Goal: Transaction & Acquisition: Subscribe to service/newsletter

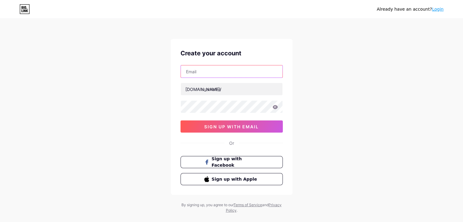
click at [203, 75] on input "text" at bounding box center [232, 71] width 102 height 12
type input "[EMAIL_ADDRESS][DOMAIN_NAME]"
click at [236, 71] on input "[EMAIL_ADDRESS][DOMAIN_NAME]" at bounding box center [232, 71] width 102 height 12
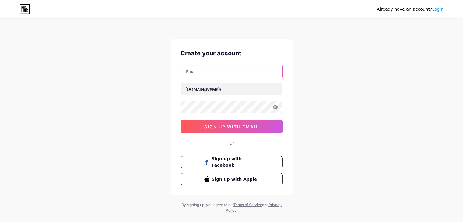
click at [229, 74] on input "text" at bounding box center [232, 71] width 102 height 12
type input "[EMAIL_ADDRESS][DOMAIN_NAME]"
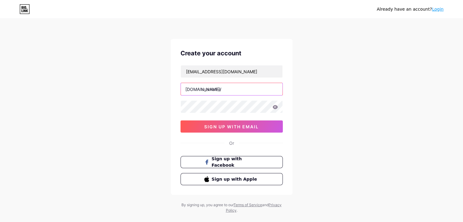
click at [228, 92] on input "text" at bounding box center [232, 89] width 102 height 12
type input "fareskytrip"
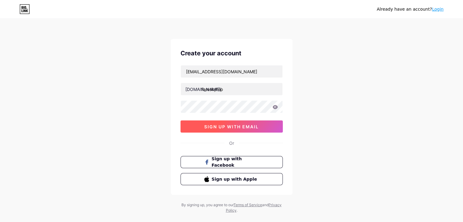
drag, startPoint x: 233, startPoint y: 128, endPoint x: 237, endPoint y: 126, distance: 4.1
click at [235, 127] on span "sign up with email" at bounding box center [231, 126] width 54 height 5
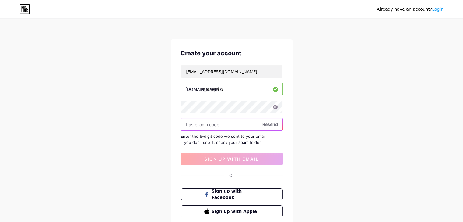
click at [224, 126] on input "text" at bounding box center [232, 124] width 102 height 12
click at [267, 122] on span "Resend" at bounding box center [270, 124] width 16 height 6
paste input "750496"
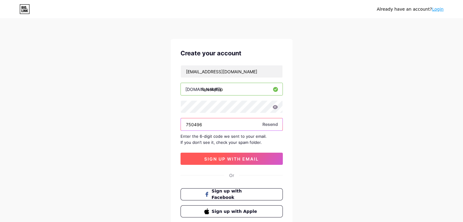
type input "750496"
click at [219, 160] on span "sign up with email" at bounding box center [231, 158] width 54 height 5
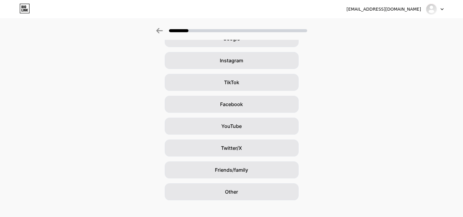
scroll to position [45, 0]
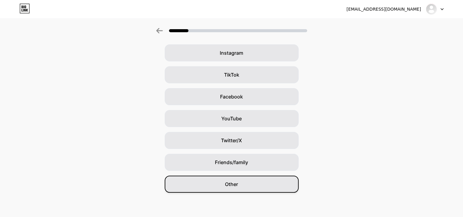
click at [238, 177] on div "Other" at bounding box center [232, 184] width 134 height 17
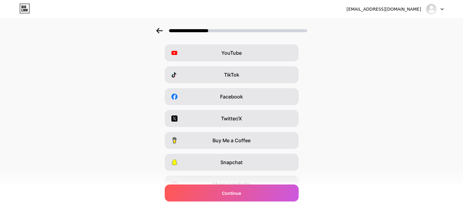
scroll to position [0, 0]
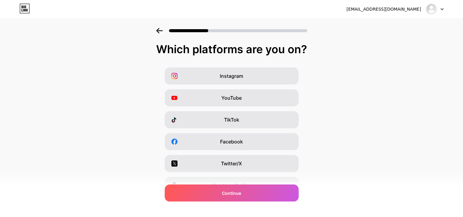
click at [161, 32] on icon at bounding box center [159, 30] width 7 height 5
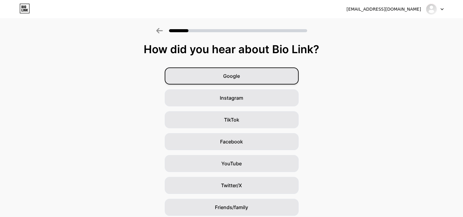
click at [227, 72] on span "Google" at bounding box center [231, 75] width 17 height 7
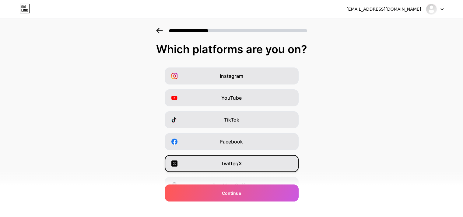
click at [255, 160] on div "Twitter/X" at bounding box center [232, 163] width 134 height 17
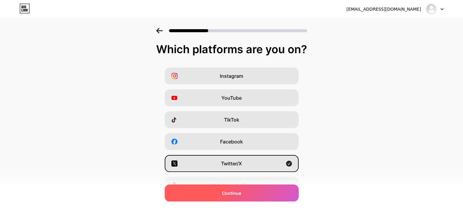
click at [238, 193] on span "Continue" at bounding box center [231, 193] width 19 height 6
click at [440, 5] on div at bounding box center [435, 9] width 18 height 11
click at [414, 58] on div "Which platforms are you on? Instagram YouTube TikTok Facebook Twitter/X Buy Me …" at bounding box center [231, 140] width 463 height 195
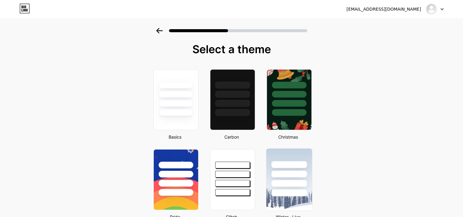
click at [279, 155] on div at bounding box center [289, 173] width 46 height 48
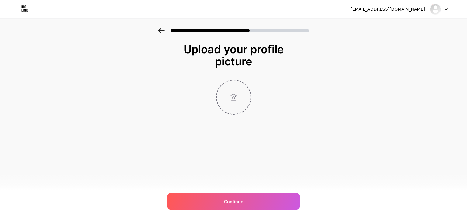
click at [238, 94] on input "file" at bounding box center [234, 97] width 34 height 34
type input "C:\fakepath\download.jpg"
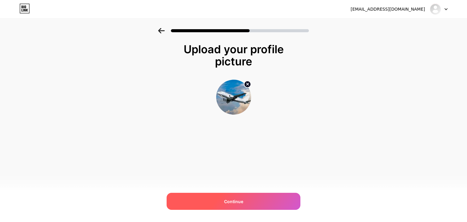
click at [238, 199] on span "Continue" at bounding box center [233, 201] width 19 height 6
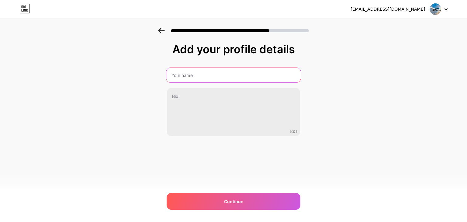
click at [195, 78] on input "text" at bounding box center [233, 75] width 135 height 15
type input "fareskytrip"
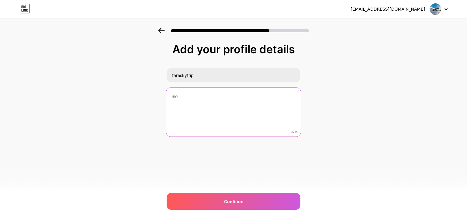
click at [205, 94] on textarea at bounding box center [233, 113] width 135 height 50
paste textarea "Hola amigos, ¿Buscan el número de Turkish Airlines?, si su respuesta es sí, en …"
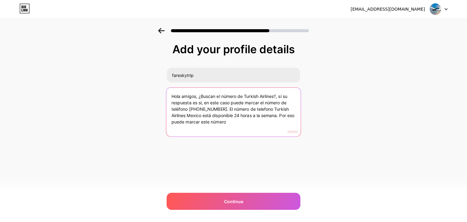
drag, startPoint x: 280, startPoint y: 116, endPoint x: 295, endPoint y: 134, distance: 23.4
click at [295, 134] on div "Hola amigos, ¿Buscan el número de Turkish Airlines?, si su respuesta es sí, en …" at bounding box center [233, 112] width 135 height 50
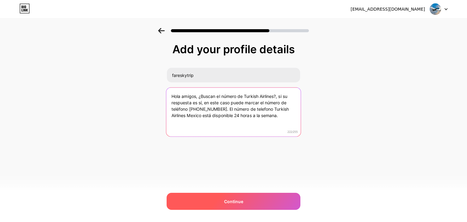
type textarea "Hola amigos, ¿Buscan el número de Turkish Airlines?, si su respuesta es sí, en …"
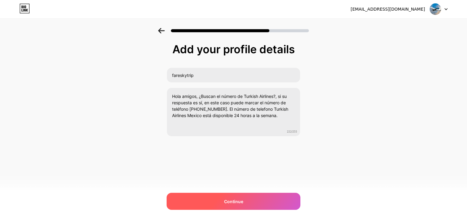
click at [236, 202] on span "Continue" at bounding box center [233, 201] width 19 height 6
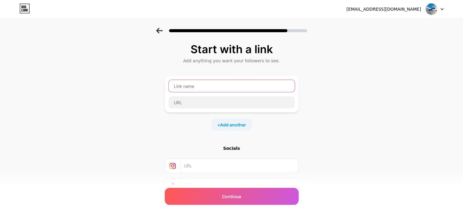
click at [214, 88] on input "text" at bounding box center [232, 86] width 126 height 12
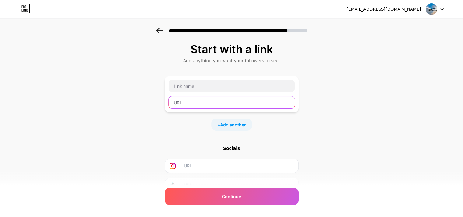
click at [215, 102] on input "text" at bounding box center [232, 102] width 126 height 12
paste input "[URL][DOMAIN_NAME]"
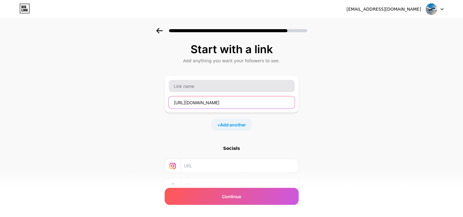
type input "[URL][DOMAIN_NAME]"
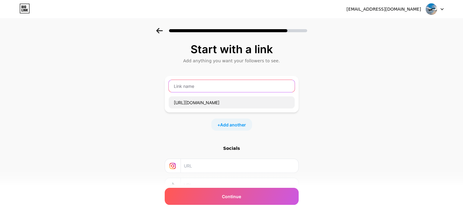
scroll to position [0, 0]
click at [216, 88] on input "text" at bounding box center [232, 86] width 126 height 12
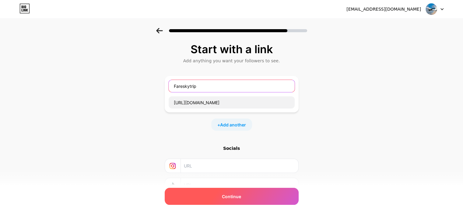
type input "Fareskytrip"
click at [219, 192] on div "Continue" at bounding box center [232, 196] width 134 height 17
click at [225, 195] on span "Continue" at bounding box center [231, 197] width 19 height 6
click at [230, 198] on span "Continue" at bounding box center [231, 197] width 19 height 6
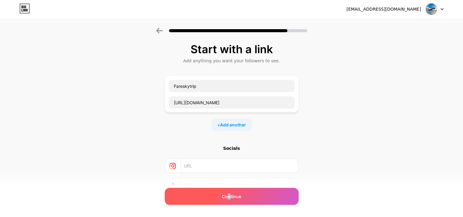
click at [229, 198] on span "Continue" at bounding box center [231, 197] width 19 height 6
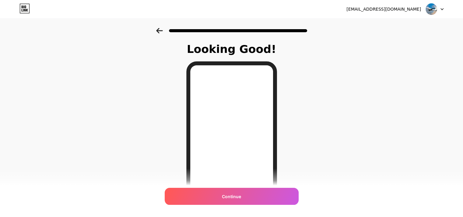
scroll to position [88, 0]
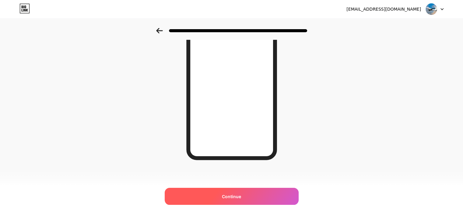
click at [230, 191] on div "Continue" at bounding box center [232, 196] width 134 height 17
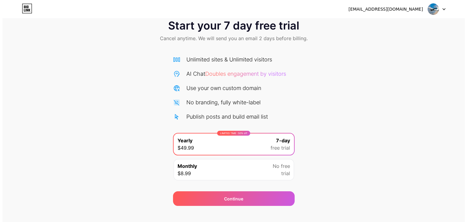
scroll to position [23, 0]
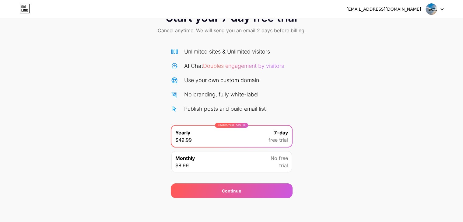
click at [274, 168] on div "No free trial" at bounding box center [279, 162] width 17 height 15
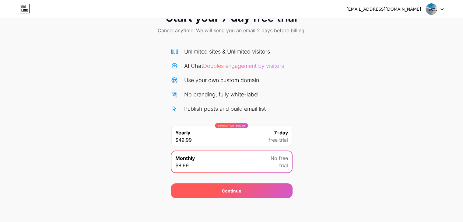
click at [274, 187] on div "Continue" at bounding box center [232, 191] width 122 height 15
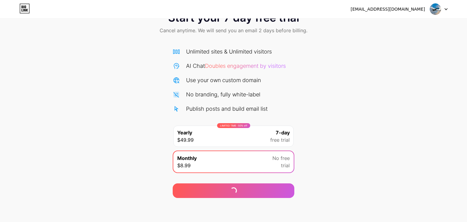
click at [441, 14] on span at bounding box center [436, 9] width 12 height 12
click at [375, 59] on div "Start your 7 day free trial Cancel anytime. We will send you an email 2 days be…" at bounding box center [233, 101] width 467 height 193
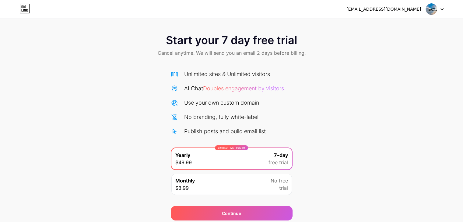
scroll to position [23, 0]
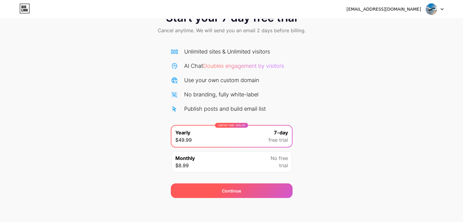
click at [211, 193] on div "Continue" at bounding box center [232, 191] width 122 height 15
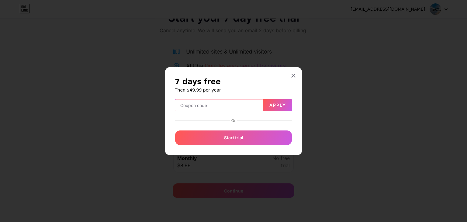
click at [217, 109] on input "text" at bounding box center [219, 106] width 88 height 12
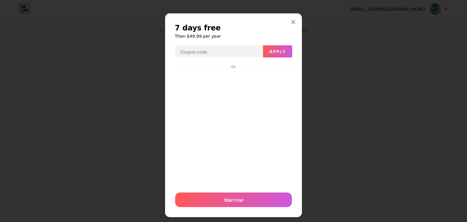
click at [292, 32] on div "7 days free Then $49.99 per year Apply Or Start trial" at bounding box center [233, 115] width 137 height 204
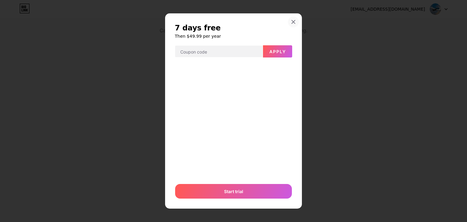
click at [289, 25] on div at bounding box center [293, 21] width 11 height 11
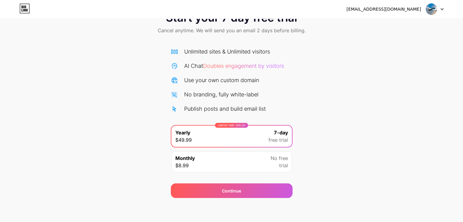
click at [198, 161] on div "Monthly $8.99 No free trial" at bounding box center [231, 161] width 121 height 21
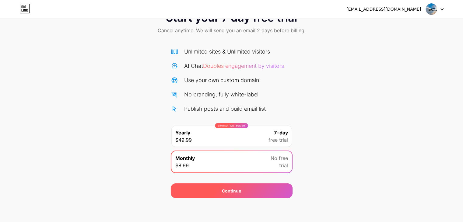
click at [241, 187] on div "Continue" at bounding box center [232, 191] width 122 height 15
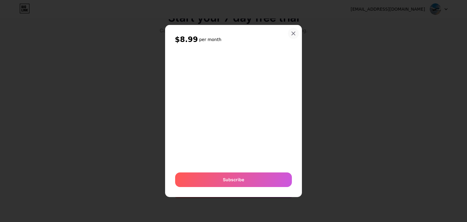
click at [298, 31] on div at bounding box center [293, 33] width 11 height 11
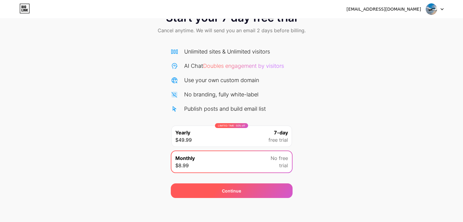
click at [240, 191] on span "Continue" at bounding box center [231, 191] width 19 height 6
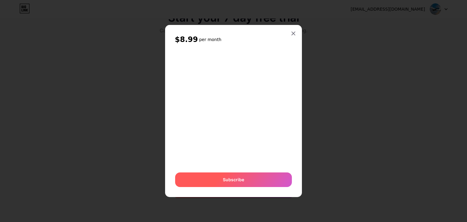
click at [245, 183] on div "Subscribe" at bounding box center [233, 180] width 117 height 15
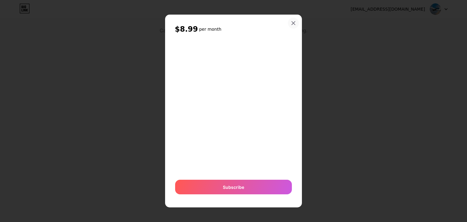
click at [293, 25] on icon at bounding box center [293, 23] width 5 height 5
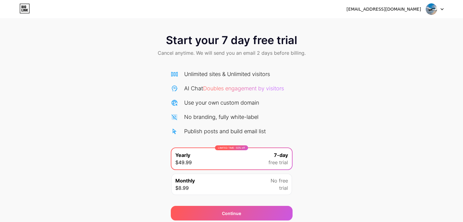
scroll to position [23, 0]
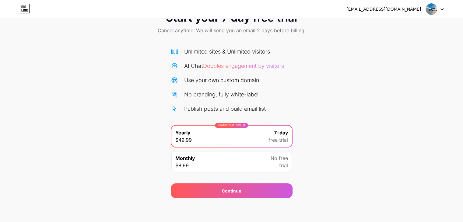
click at [235, 178] on div "Continue" at bounding box center [232, 187] width 122 height 22
click at [250, 65] on span "Doubles engagement by visitors" at bounding box center [243, 66] width 81 height 6
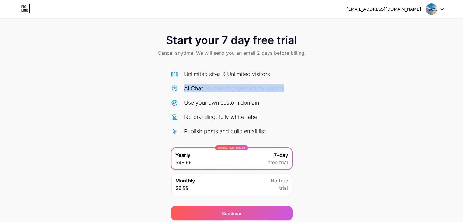
click at [439, 6] on div at bounding box center [435, 9] width 18 height 11
